Goal: Communication & Community: Answer question/provide support

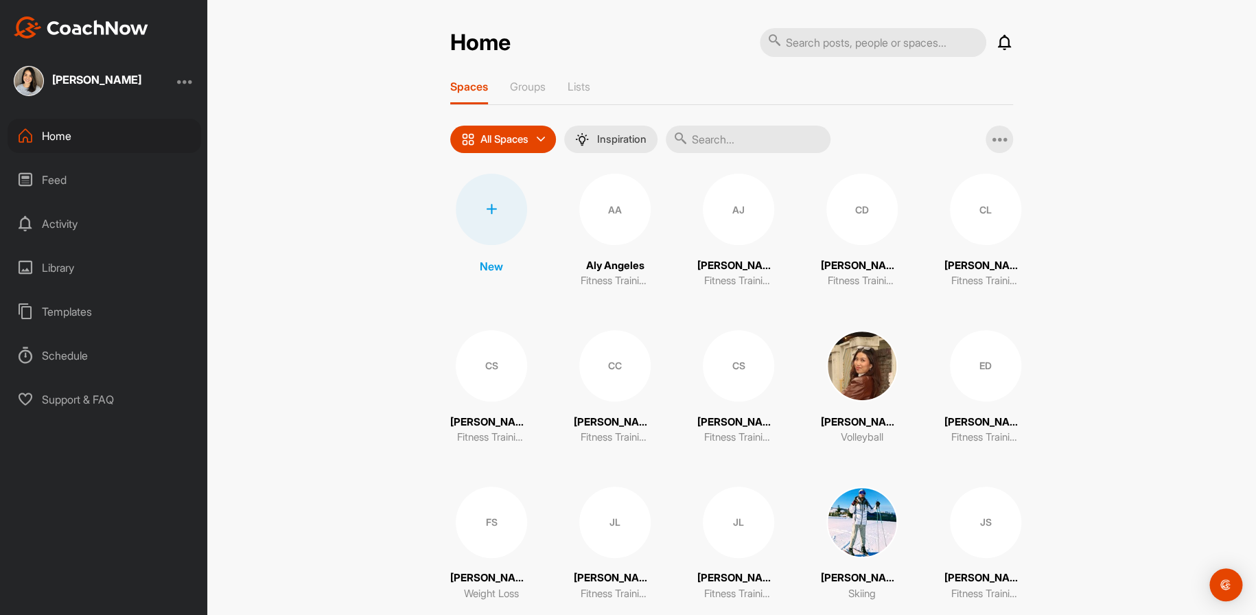
click at [51, 173] on div "Feed" at bounding box center [105, 180] width 194 height 34
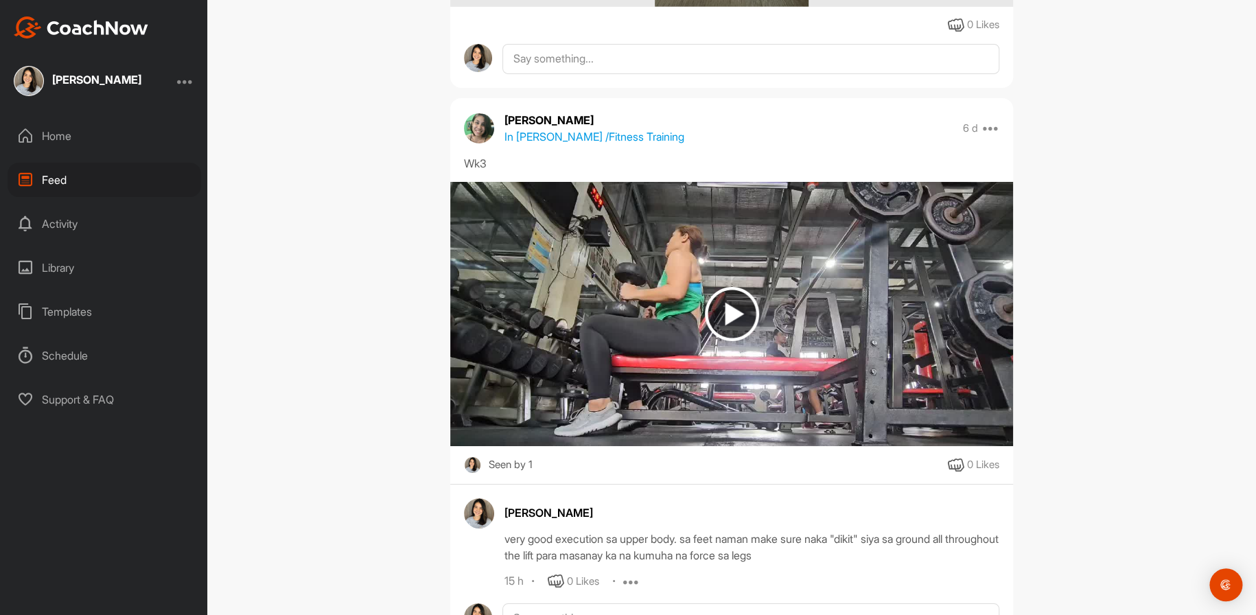
scroll to position [1922, 0]
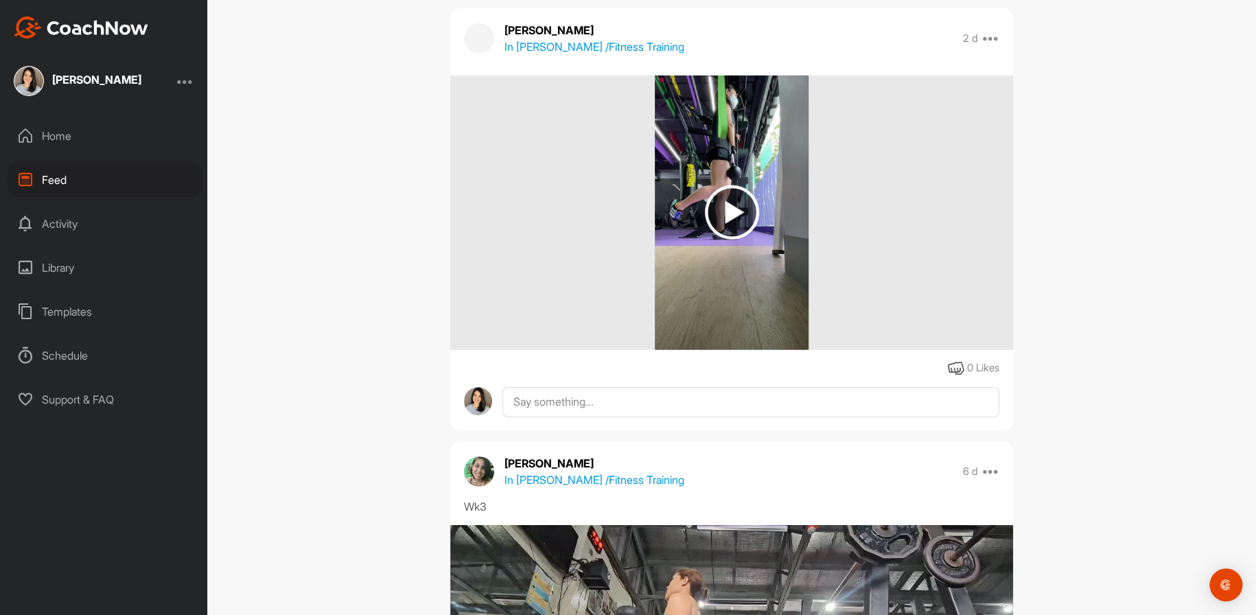
click at [717, 208] on img at bounding box center [732, 212] width 54 height 54
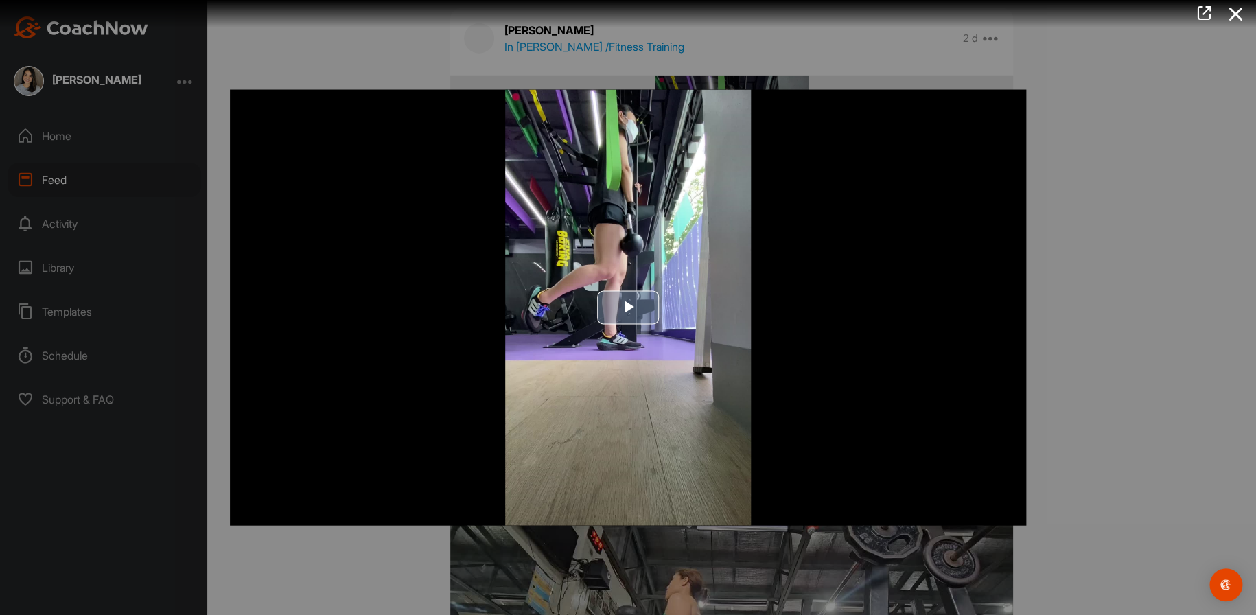
click at [628, 307] on span "Video Player" at bounding box center [628, 307] width 0 height 0
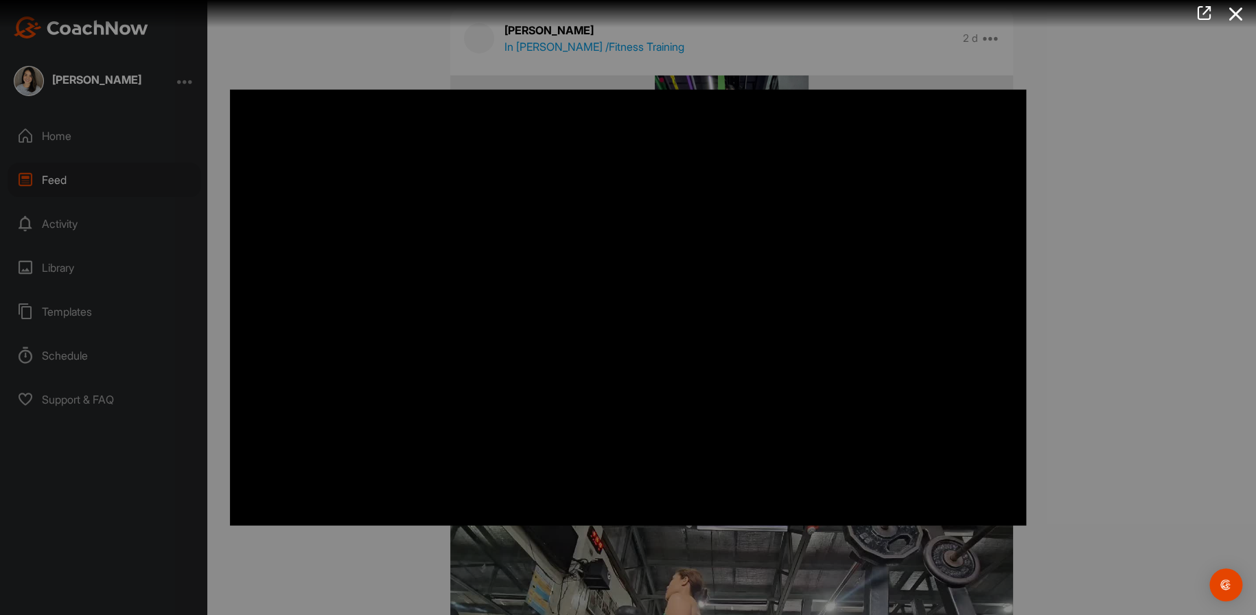
drag, startPoint x: 1097, startPoint y: 489, endPoint x: 1019, endPoint y: 481, distance: 79.4
click at [1097, 489] on div at bounding box center [628, 307] width 1256 height 615
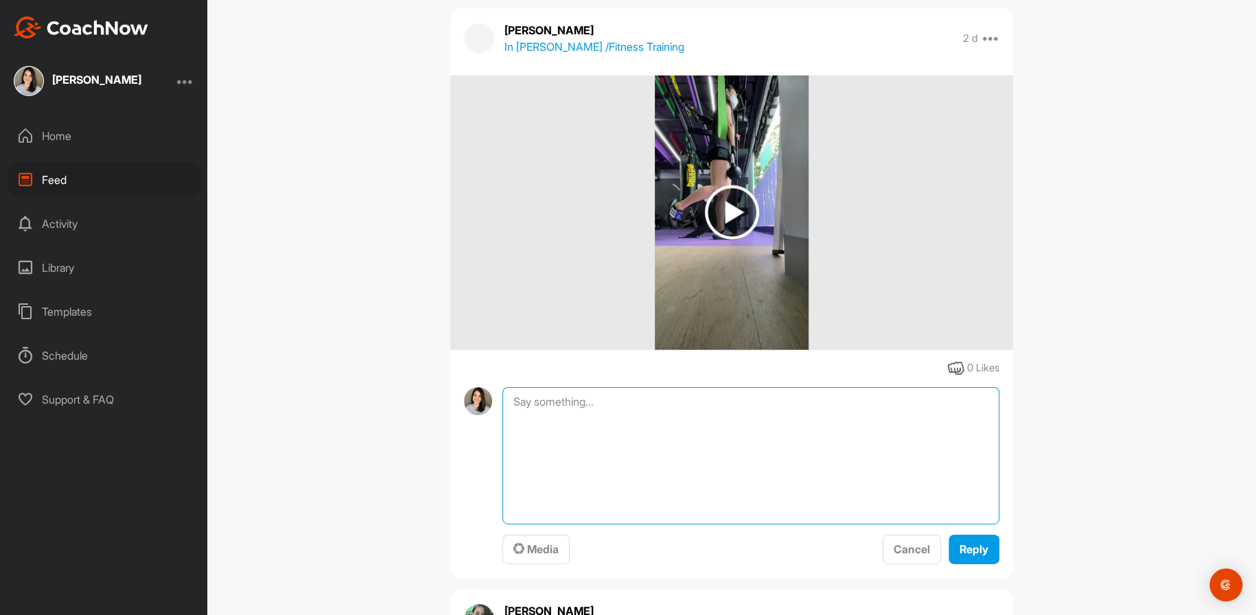
click at [748, 404] on textarea at bounding box center [750, 455] width 497 height 137
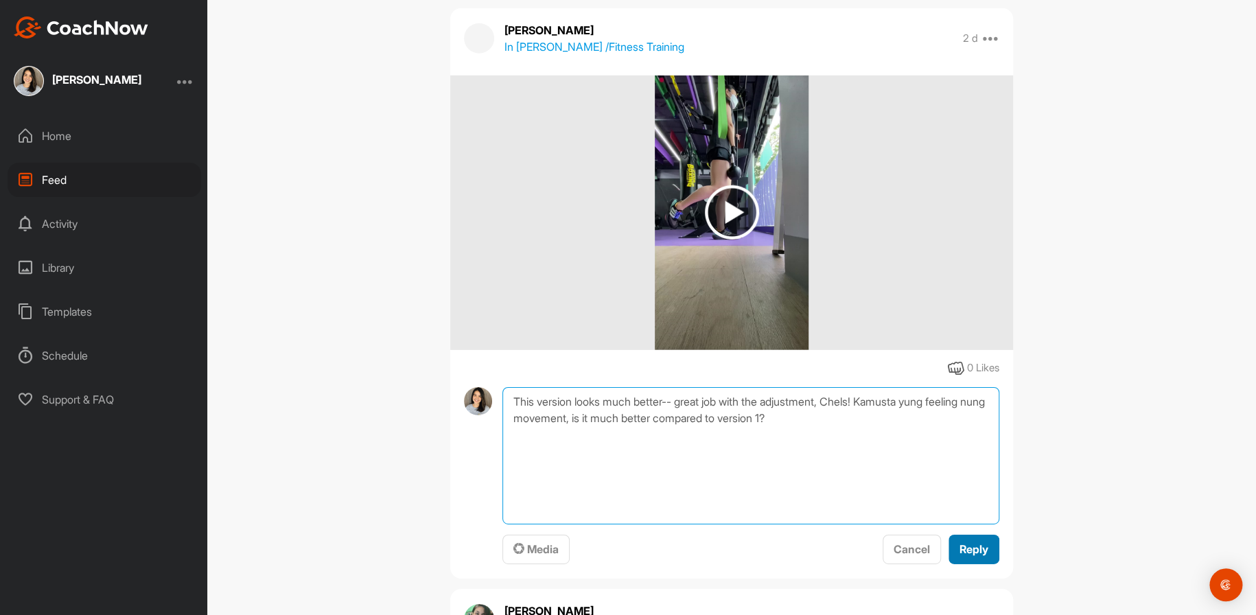
type textarea "This version looks much better-- great job with the adjustment, Chels! Kamusta …"
click at [970, 555] on span "Reply" at bounding box center [974, 549] width 29 height 14
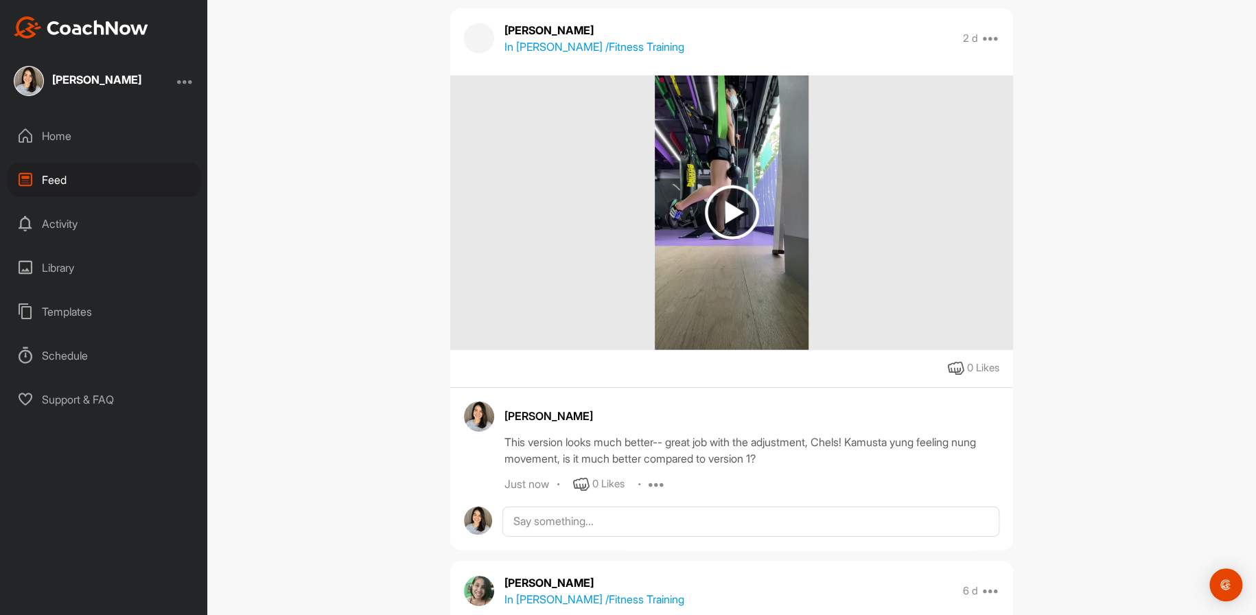
drag, startPoint x: 1119, startPoint y: 507, endPoint x: 1105, endPoint y: 509, distance: 14.6
click at [1119, 507] on div "Feed Filter Media Type Images Videos Notes Audio Documents Author AL [PERSON_NA…" at bounding box center [731, 307] width 1049 height 615
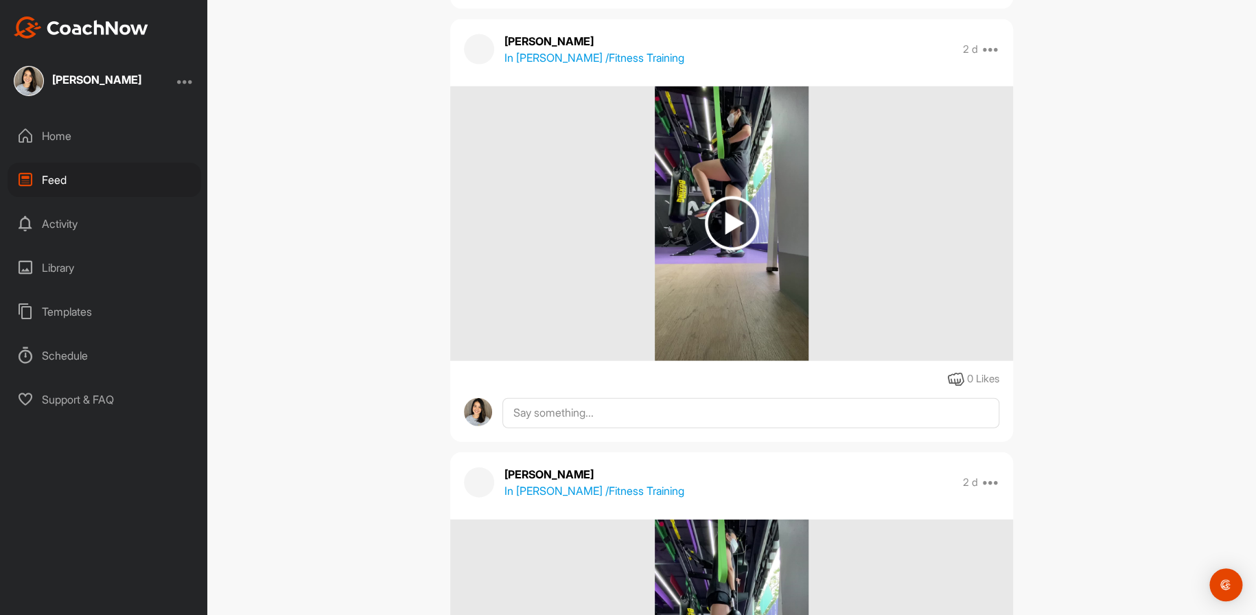
scroll to position [1441, 0]
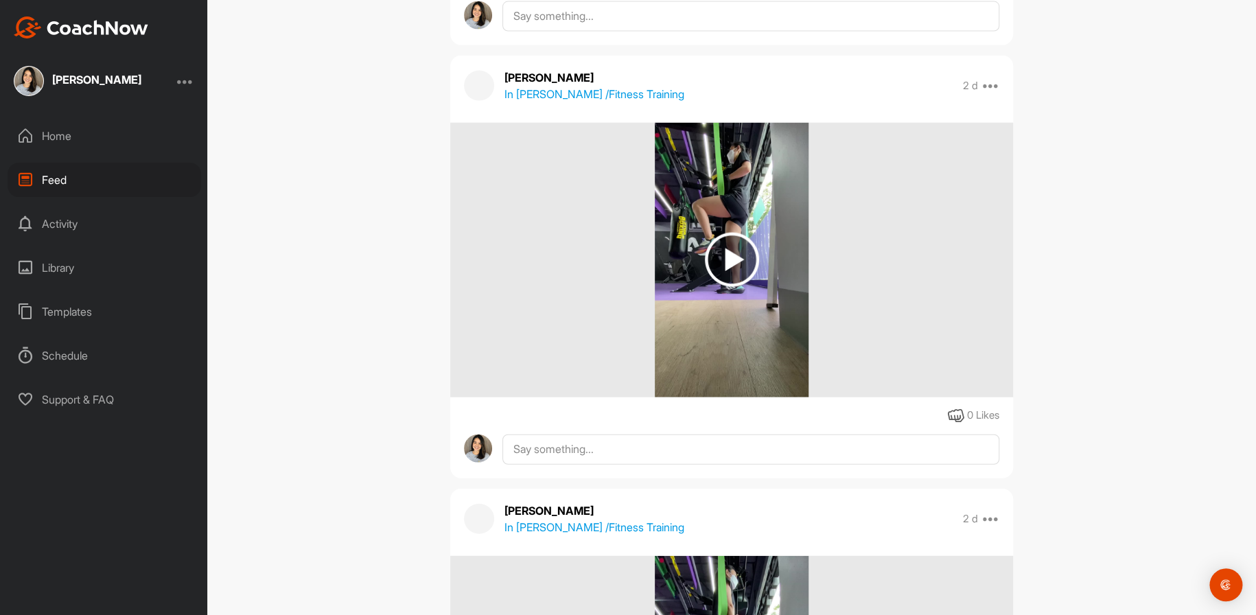
click at [732, 257] on img at bounding box center [732, 260] width 54 height 54
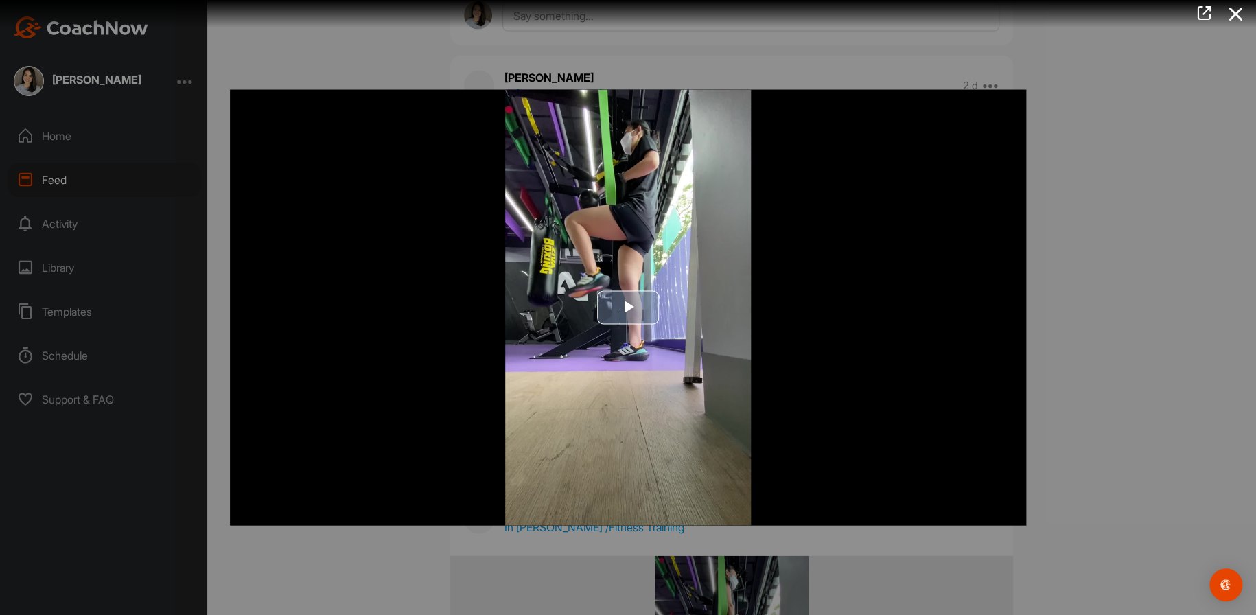
click at [628, 307] on span "Video Player" at bounding box center [628, 307] width 0 height 0
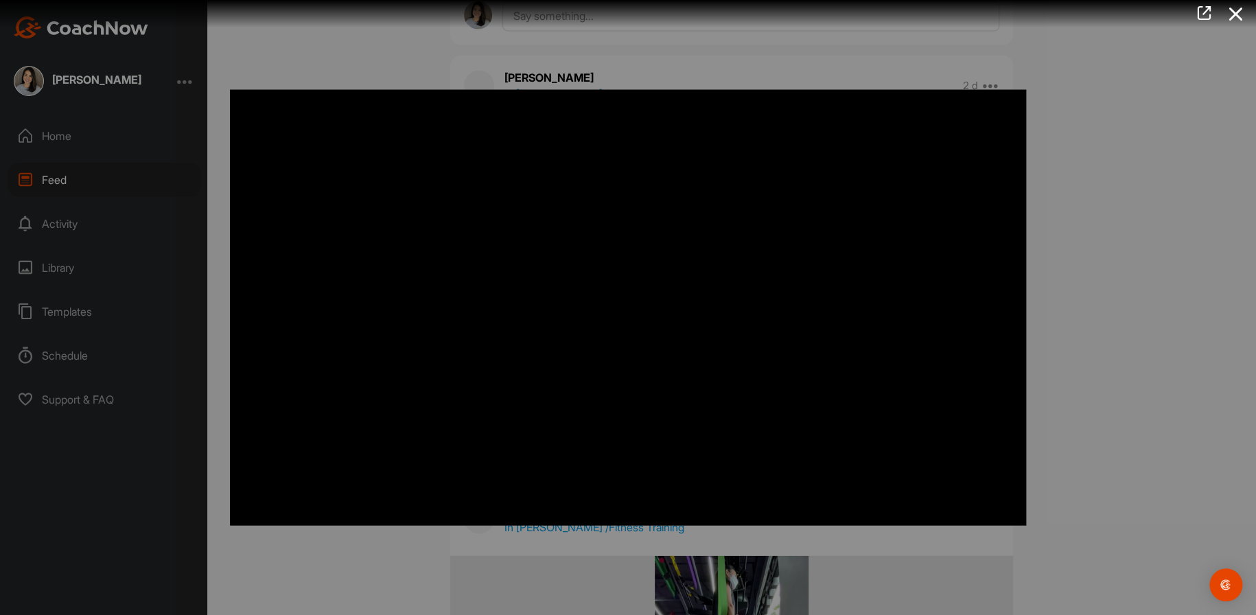
click at [1126, 311] on div at bounding box center [628, 307] width 1256 height 615
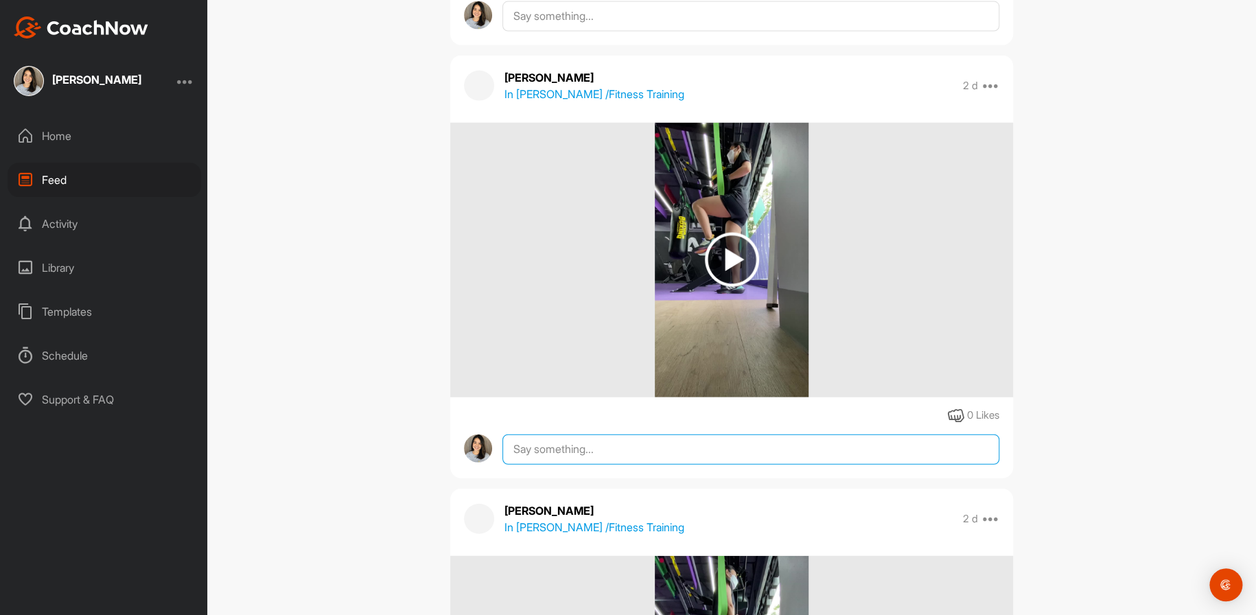
click at [644, 445] on textarea at bounding box center [750, 449] width 497 height 30
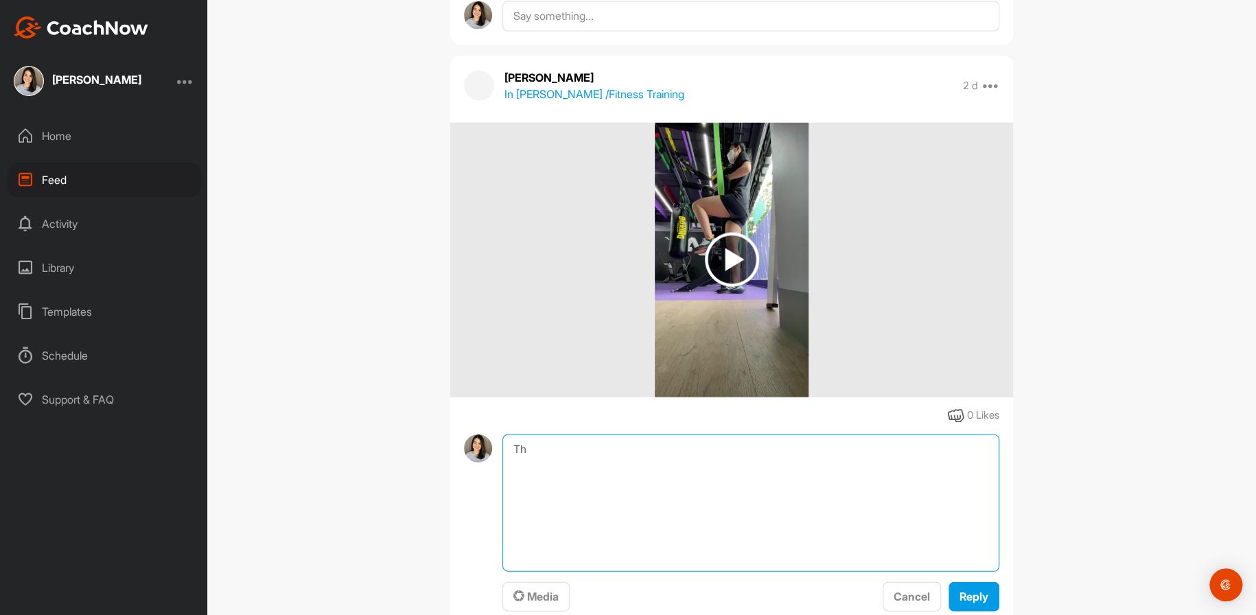
type textarea "T"
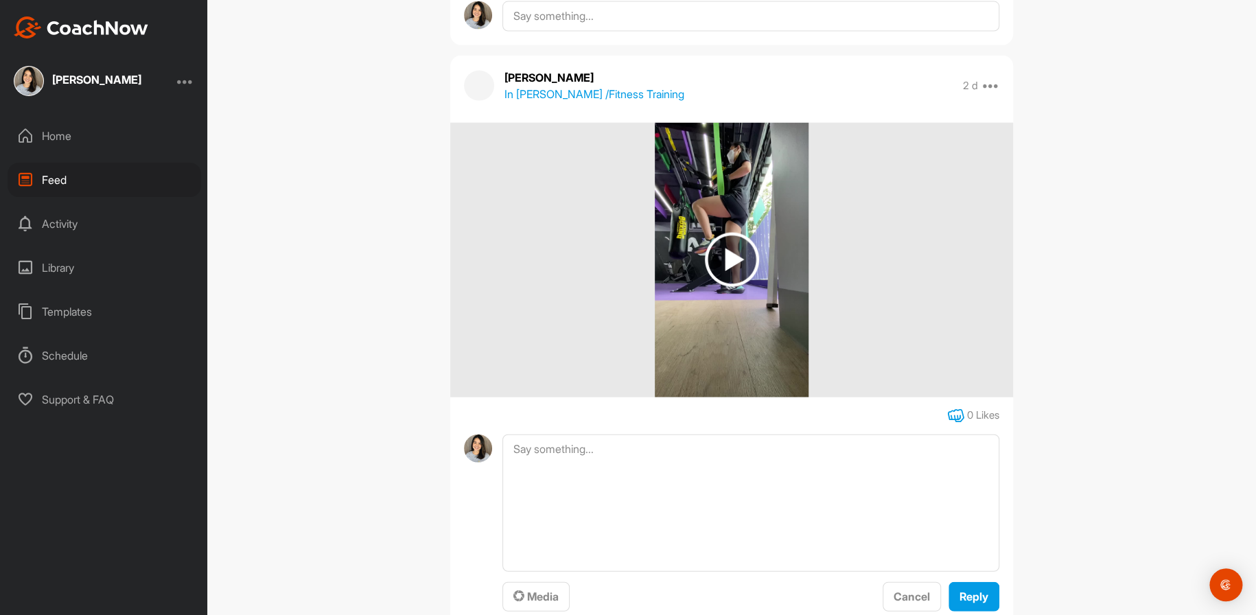
click at [949, 415] on icon at bounding box center [956, 416] width 16 height 16
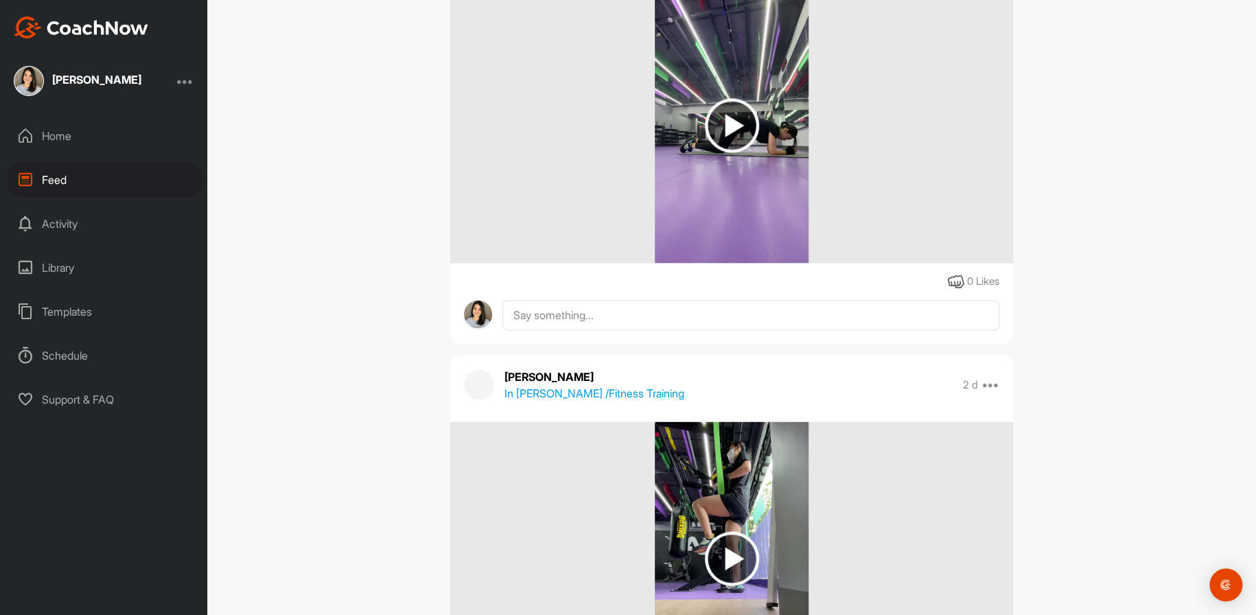
scroll to position [1030, 0]
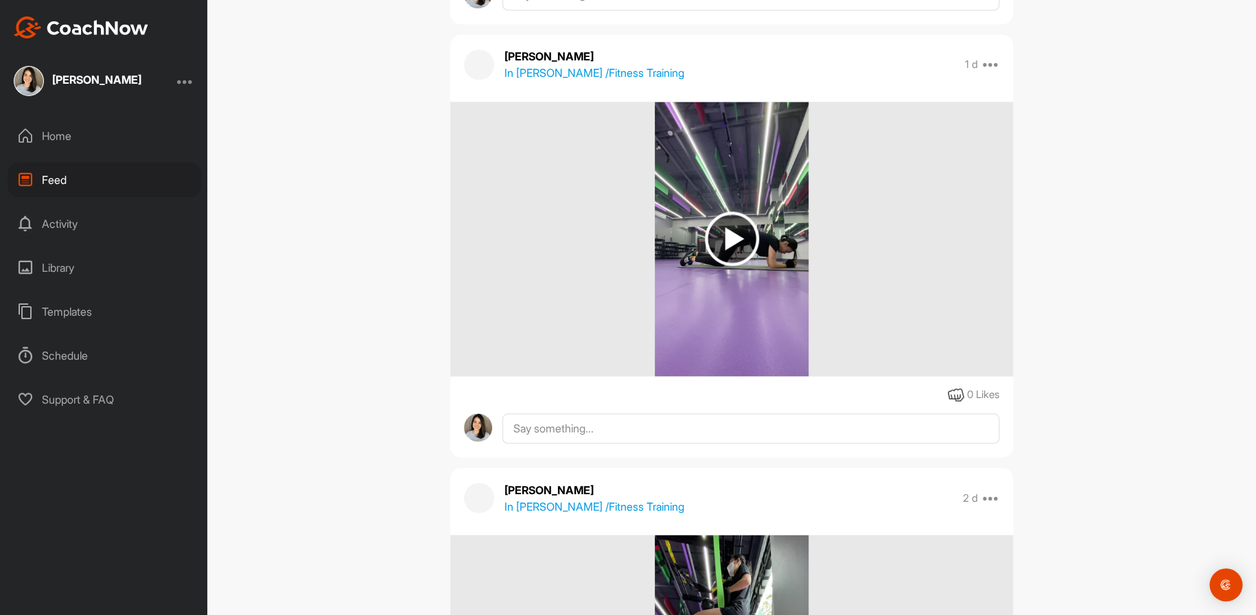
click at [717, 228] on img at bounding box center [732, 238] width 54 height 54
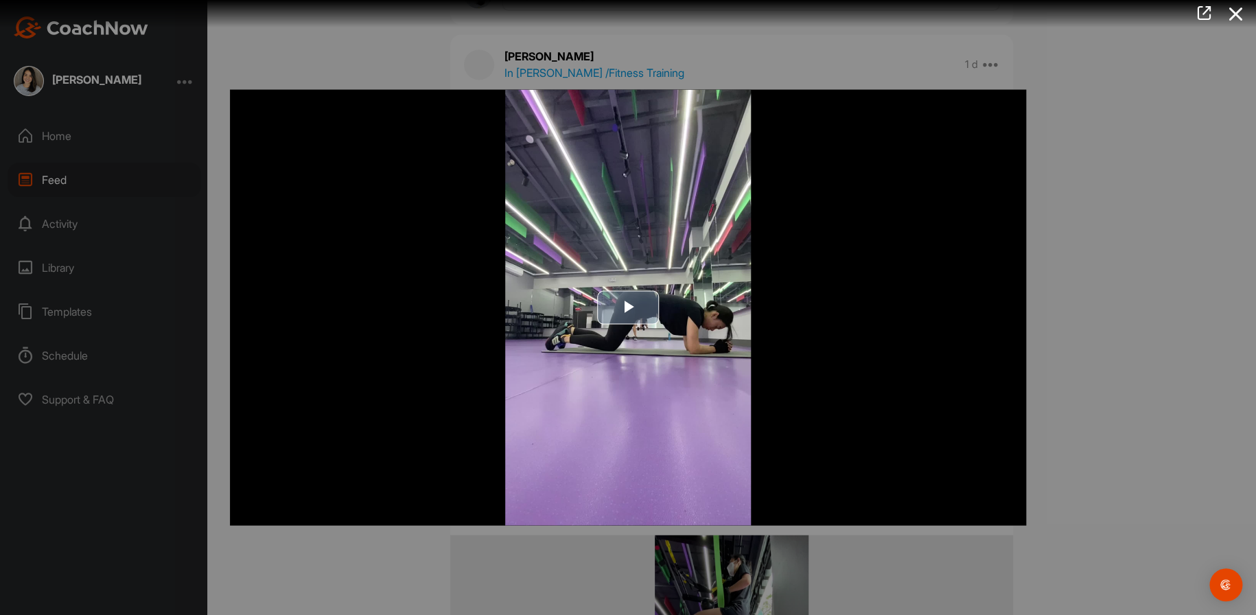
click at [628, 307] on span "Video Player" at bounding box center [628, 307] width 0 height 0
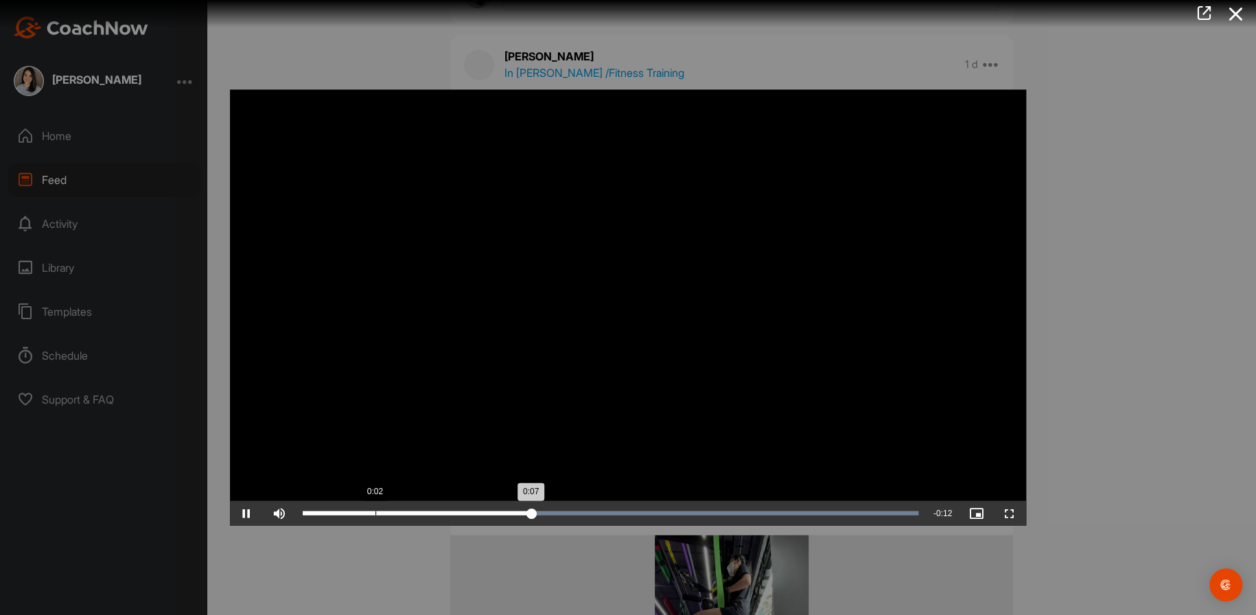
click at [370, 513] on div "0:07" at bounding box center [417, 513] width 229 height 4
click at [372, 513] on div "0:05" at bounding box center [393, 513] width 181 height 4
click at [1254, 362] on div at bounding box center [628, 307] width 1256 height 615
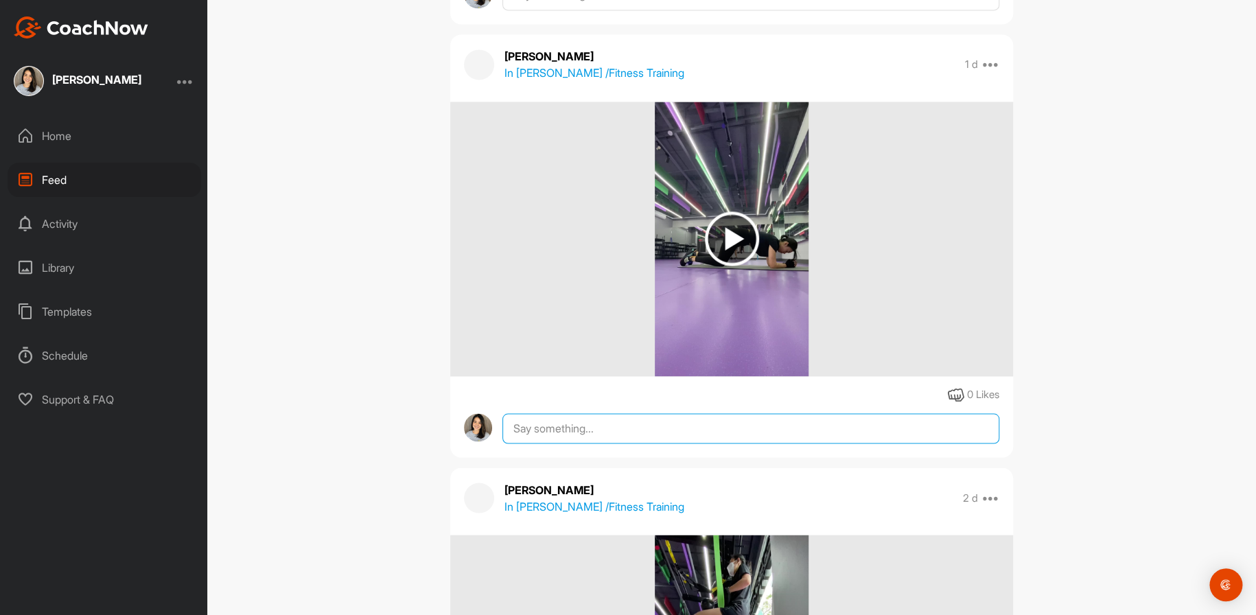
click at [699, 441] on textarea at bounding box center [750, 428] width 497 height 30
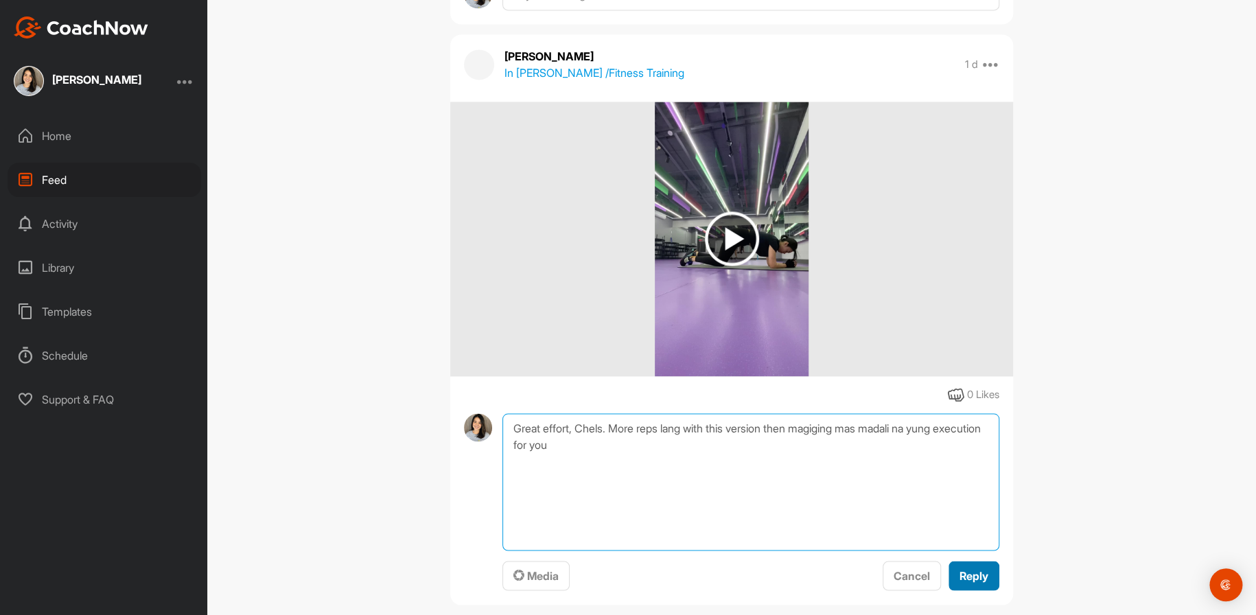
type textarea "Great effort, Chels. More reps lang with this version then magiging mas madali …"
click at [977, 579] on span "Reply" at bounding box center [974, 575] width 29 height 14
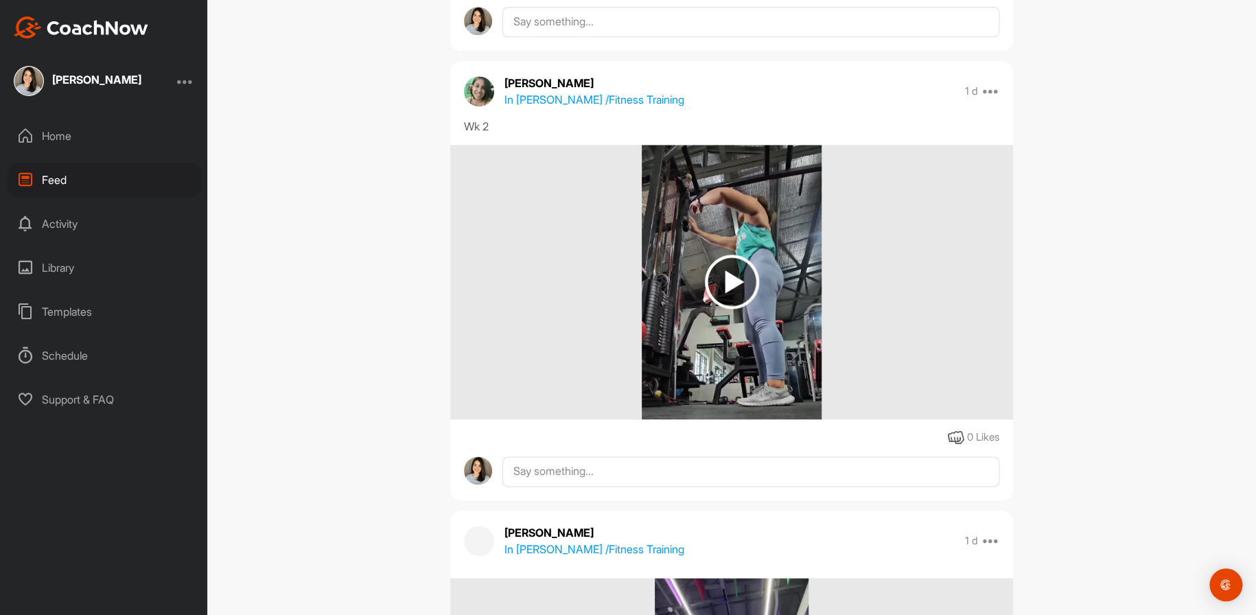
scroll to position [549, 0]
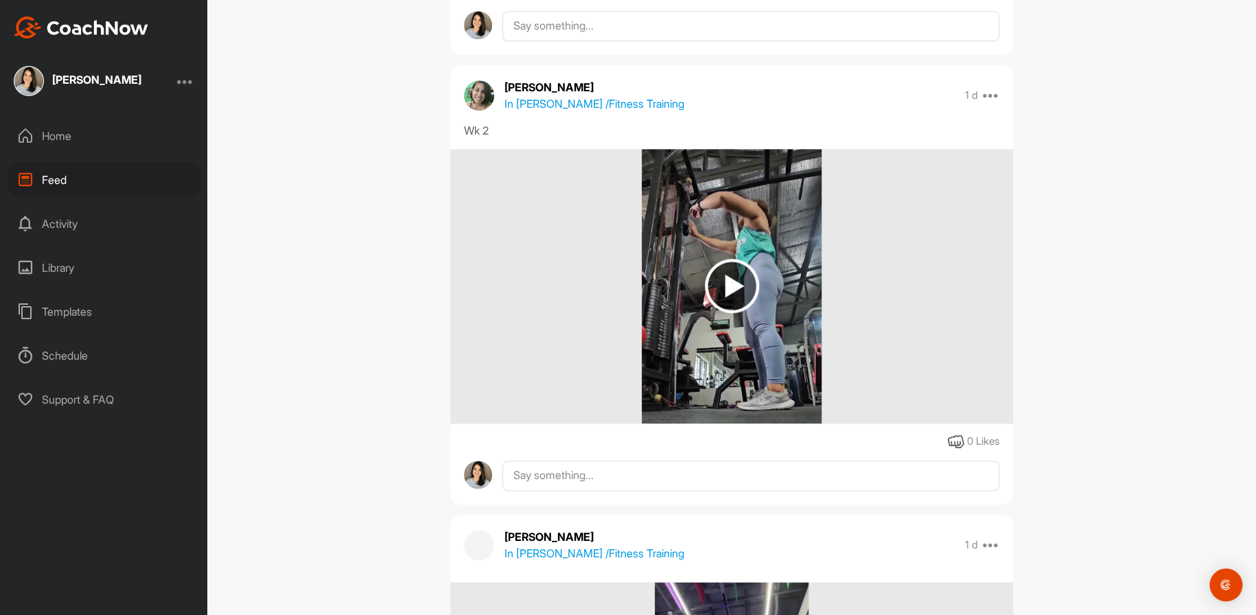
click at [723, 272] on img at bounding box center [732, 286] width 54 height 54
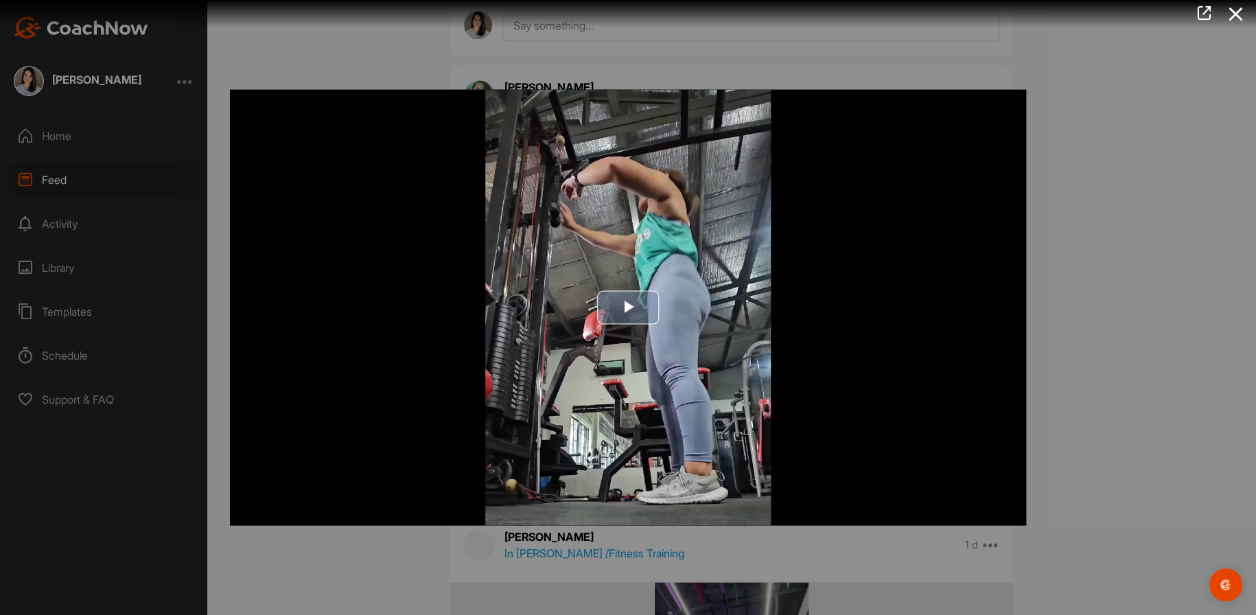
click at [628, 307] on span "Video Player" at bounding box center [628, 307] width 0 height 0
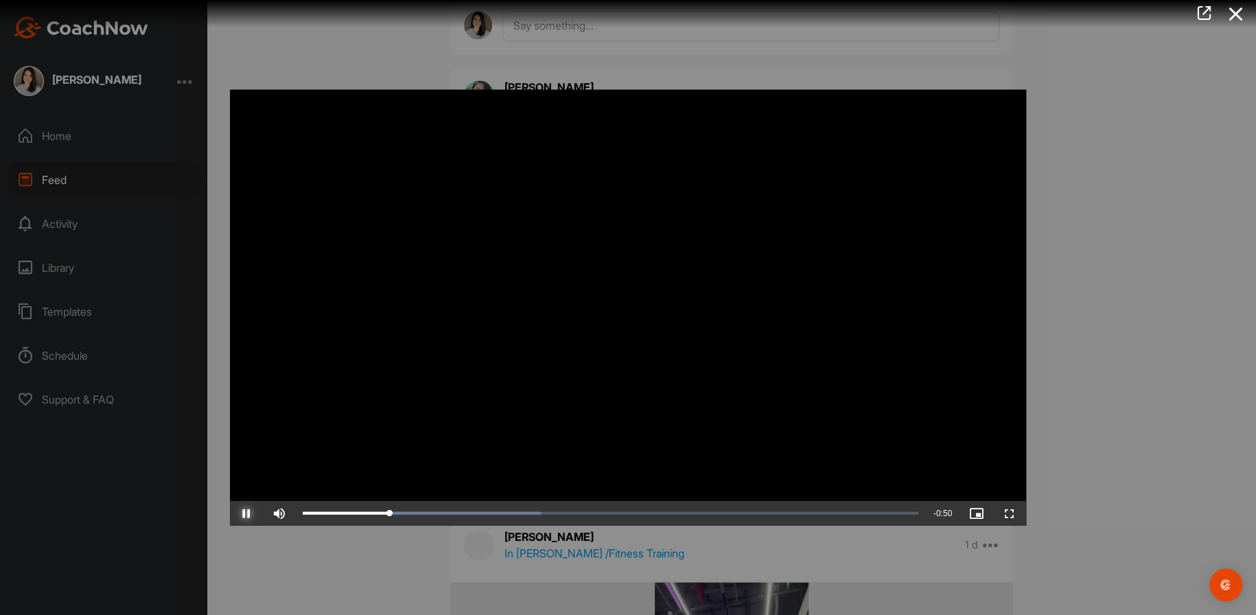
click at [248, 513] on span "Video Player" at bounding box center [246, 513] width 33 height 0
click at [1114, 178] on div at bounding box center [628, 307] width 1256 height 615
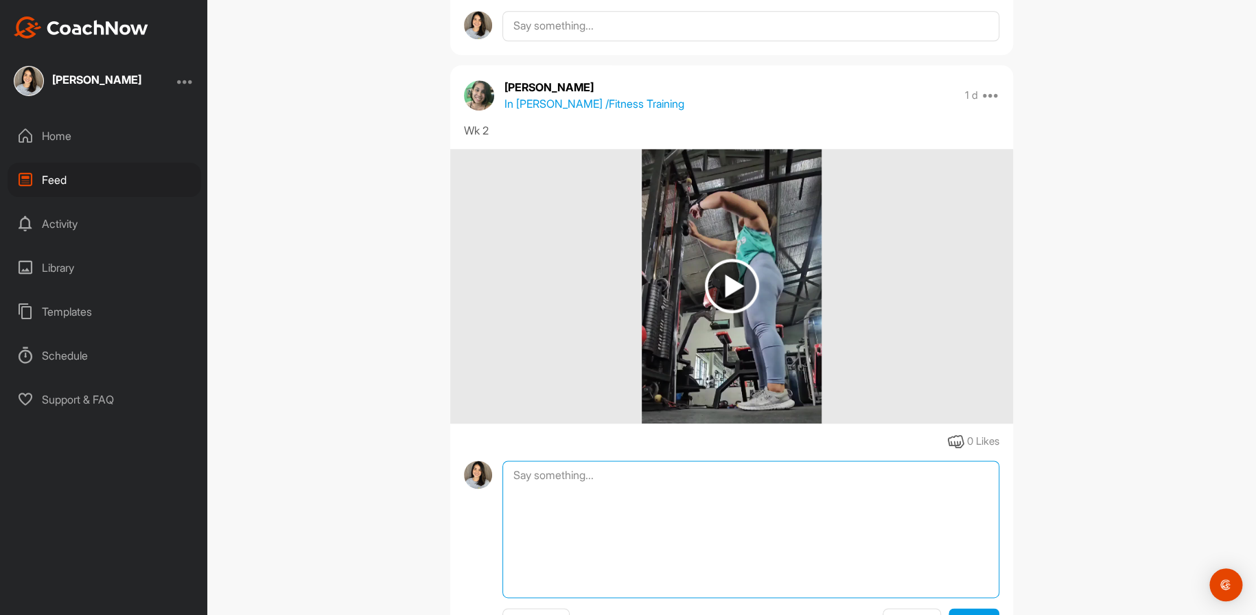
click at [636, 478] on textarea at bounding box center [750, 529] width 497 height 137
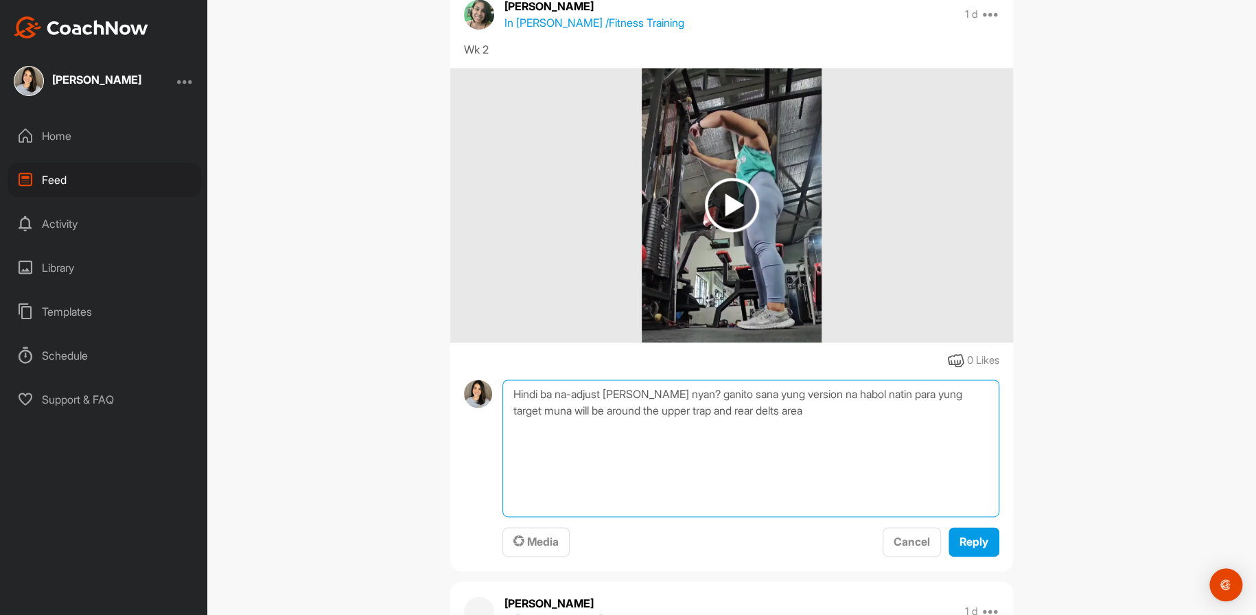
scroll to position [755, 0]
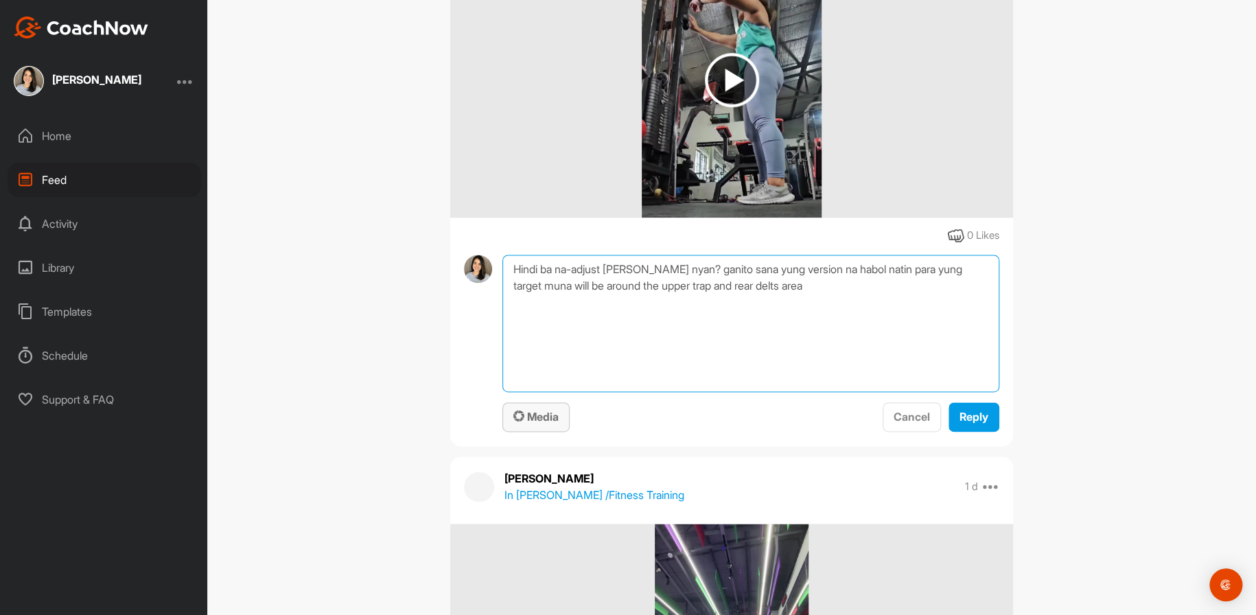
type textarea "Hindi ba na-adjust [PERSON_NAME] nyan? ganito sana yung version na habol natin …"
click at [527, 413] on span "Media" at bounding box center [535, 417] width 45 height 14
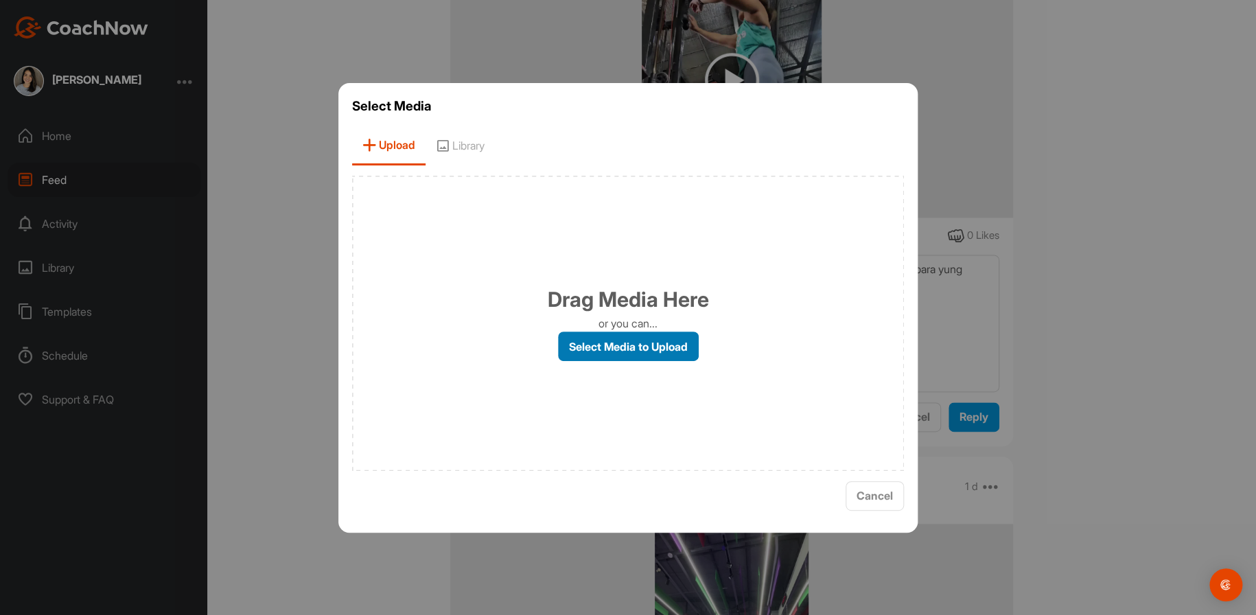
click at [638, 350] on label "Select Media to Upload" at bounding box center [628, 347] width 141 height 30
click at [0, 0] on input "Select Media to Upload" at bounding box center [0, 0] width 0 height 0
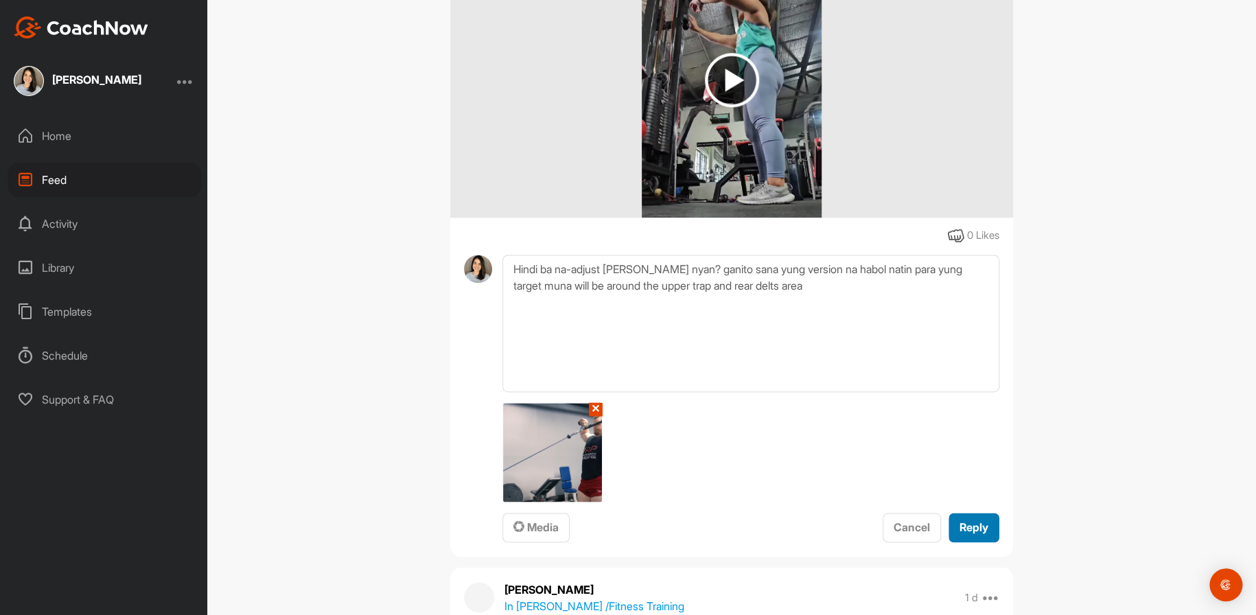
click at [964, 528] on span "Reply" at bounding box center [974, 527] width 29 height 14
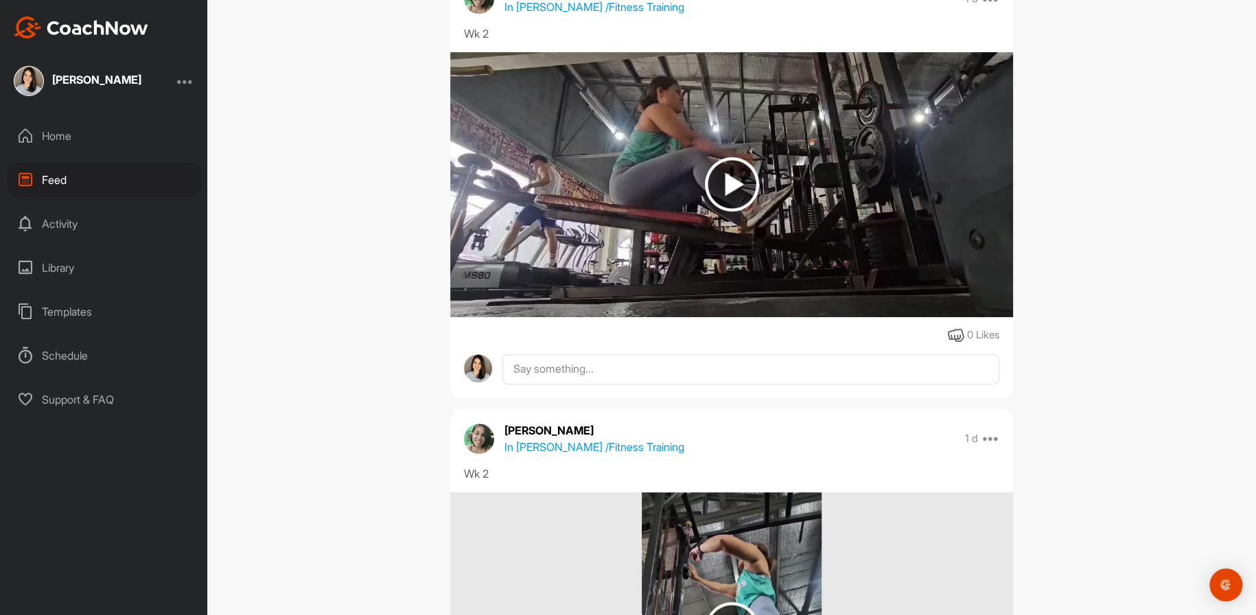
scroll to position [0, 0]
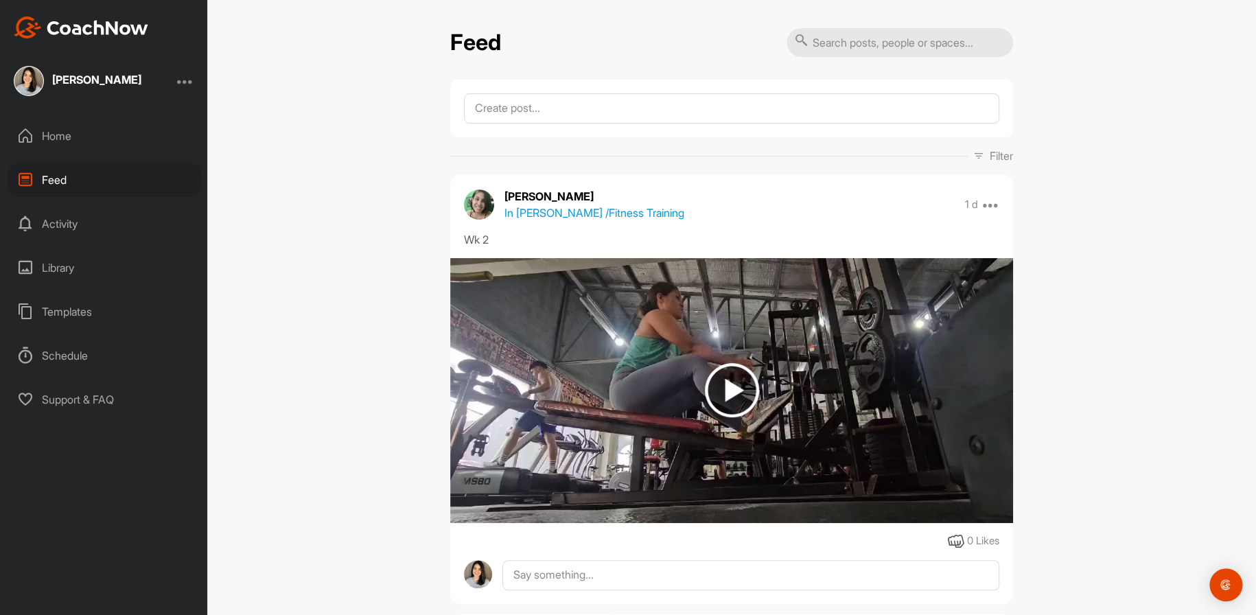
click at [733, 397] on img at bounding box center [732, 390] width 54 height 54
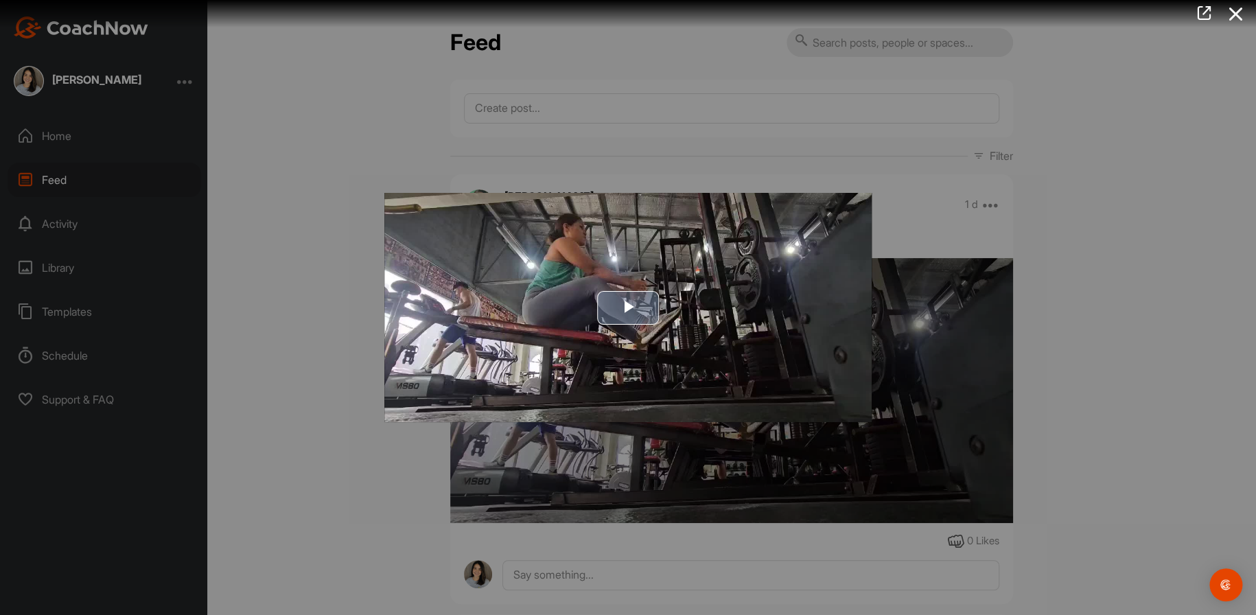
click at [628, 307] on span "Video Player" at bounding box center [628, 307] width 0 height 0
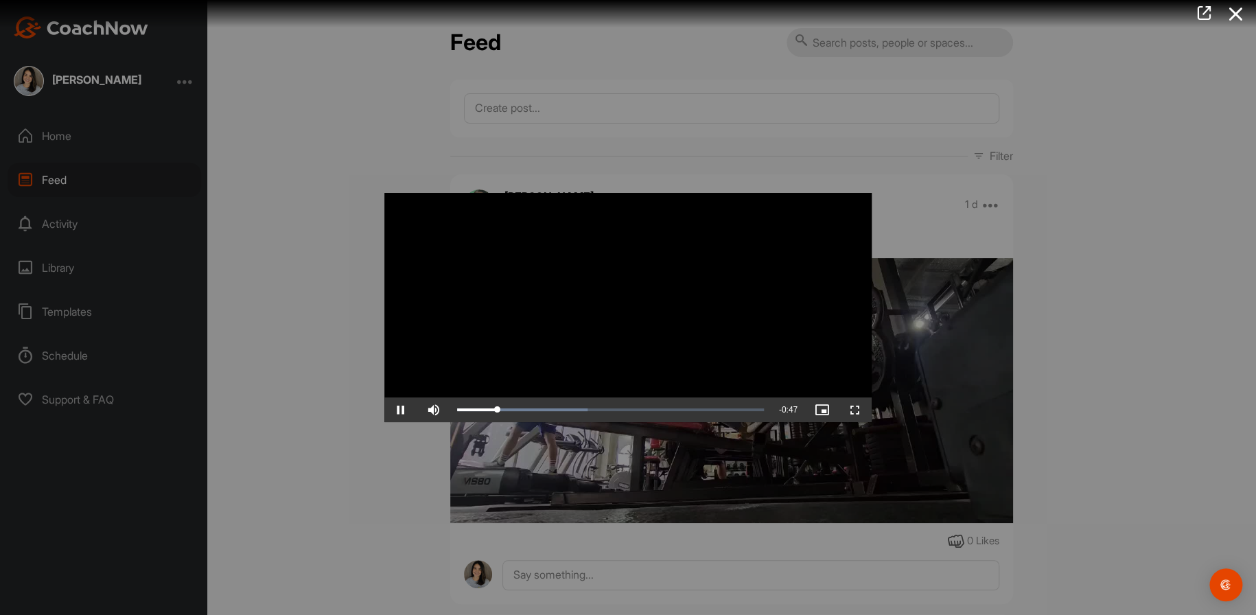
click at [1060, 314] on div at bounding box center [628, 307] width 1256 height 615
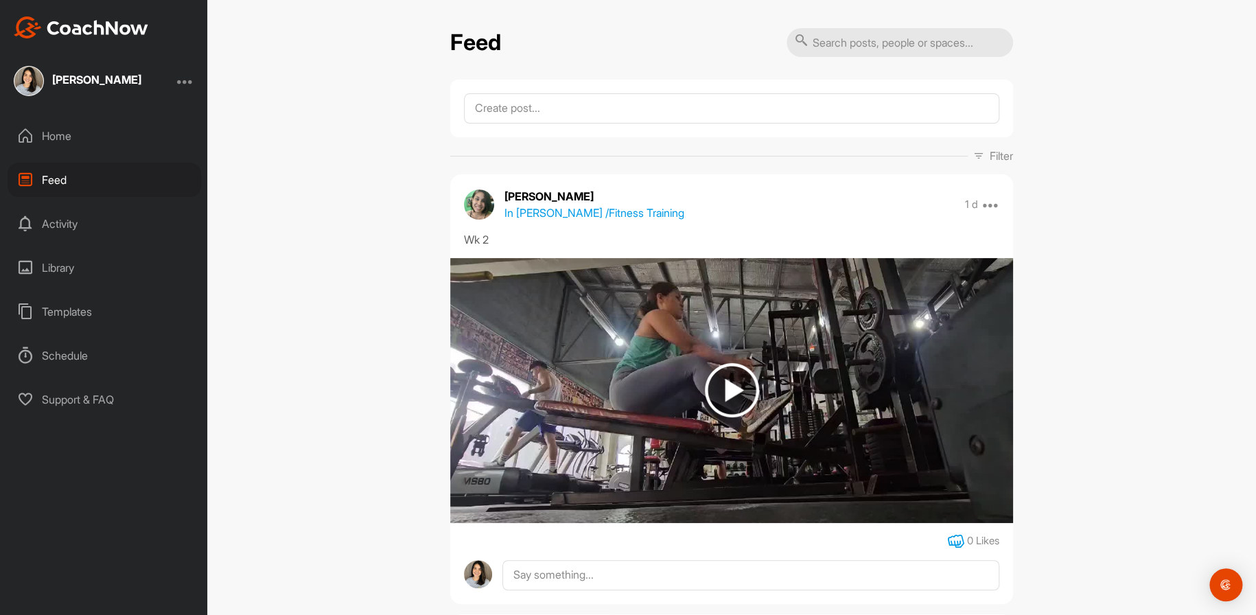
click at [948, 535] on icon at bounding box center [956, 541] width 16 height 16
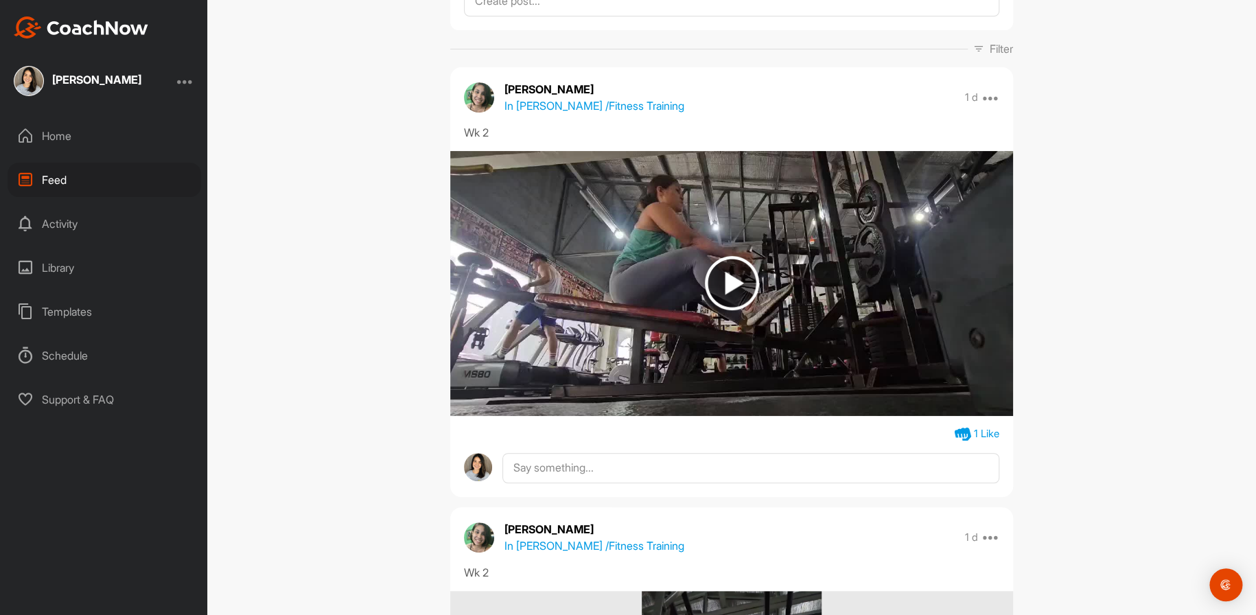
scroll to position [69, 0]
